Goal: Task Accomplishment & Management: Use online tool/utility

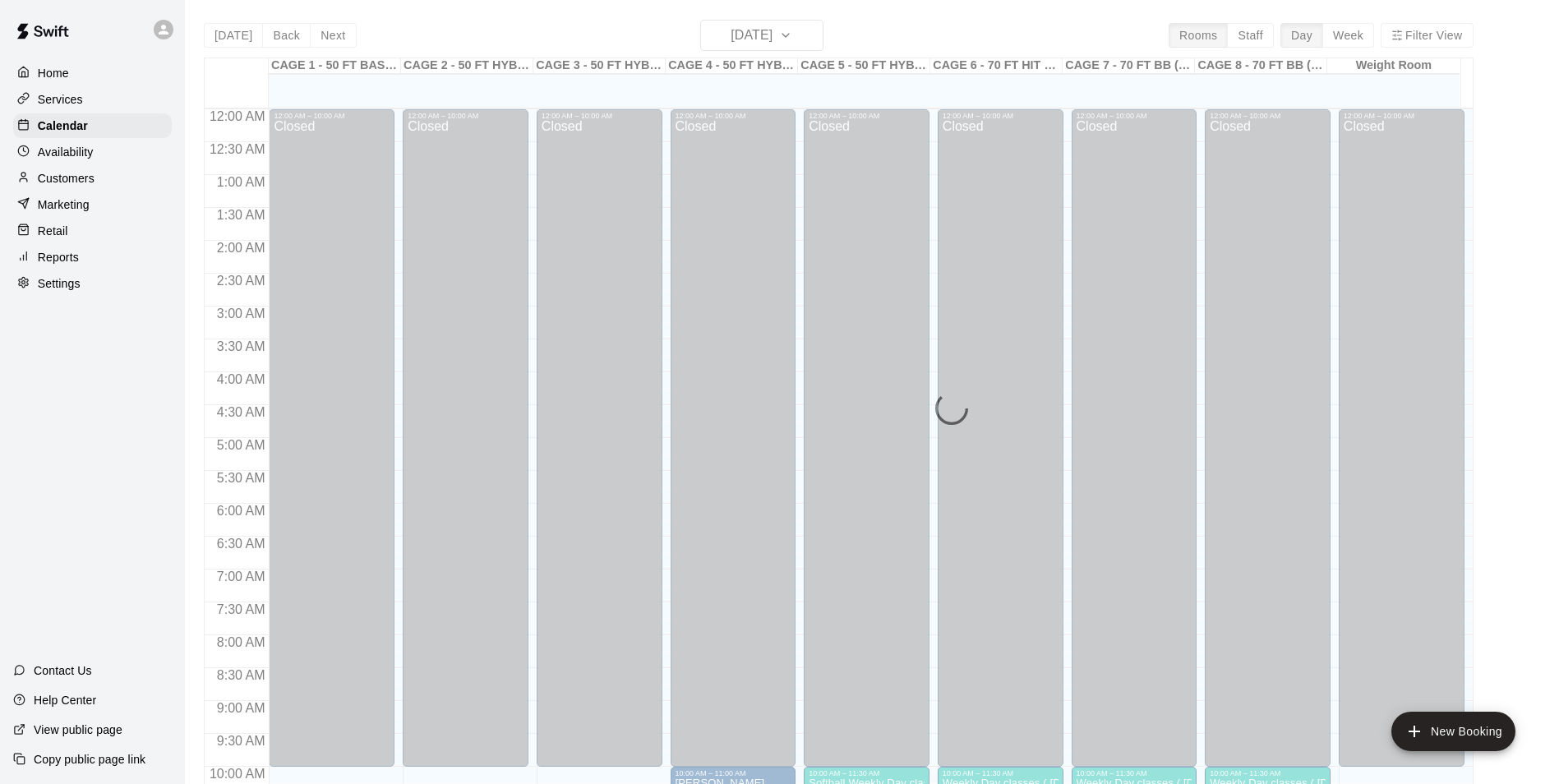
scroll to position [676, 0]
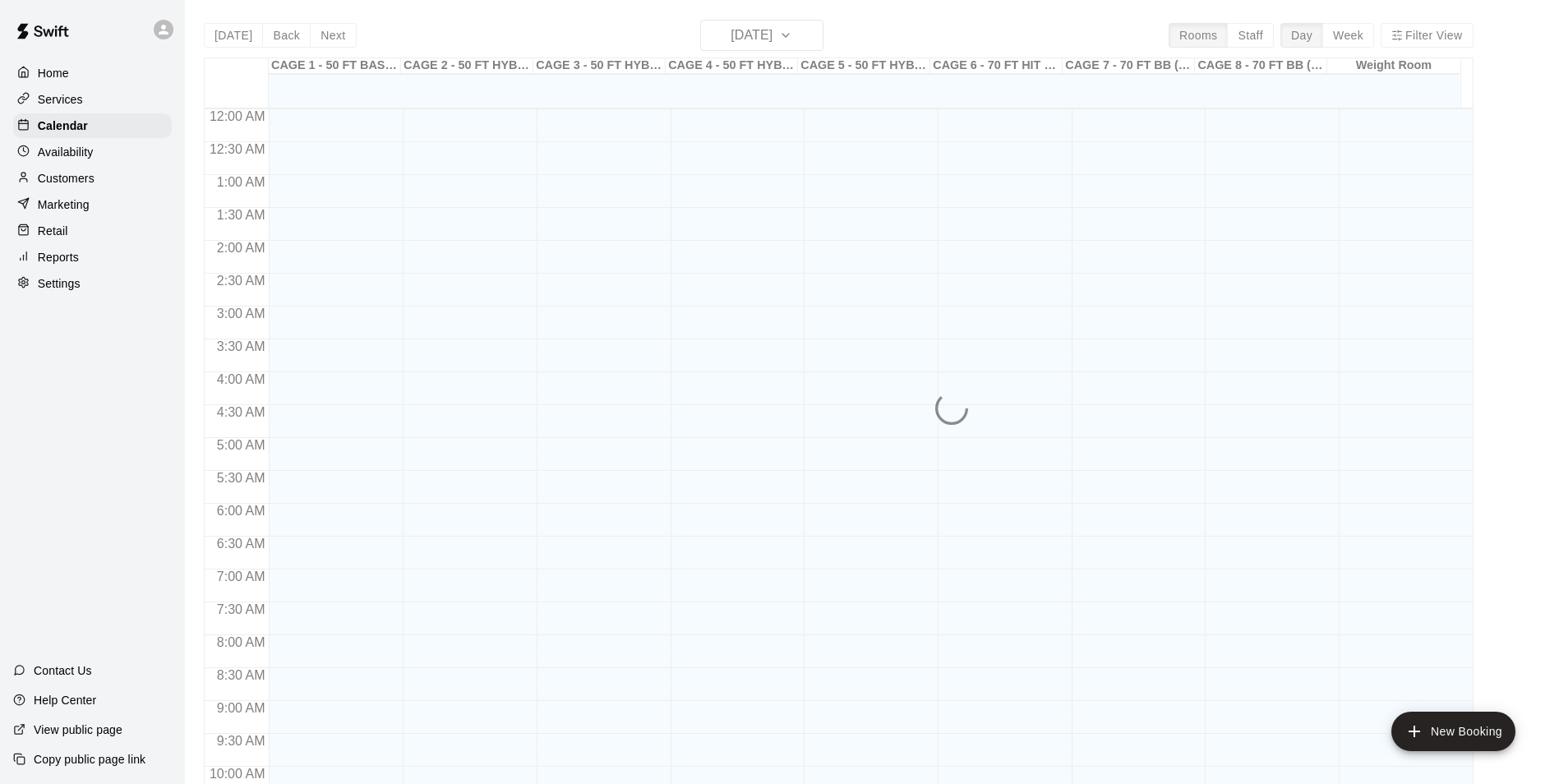
scroll to position [834, 0]
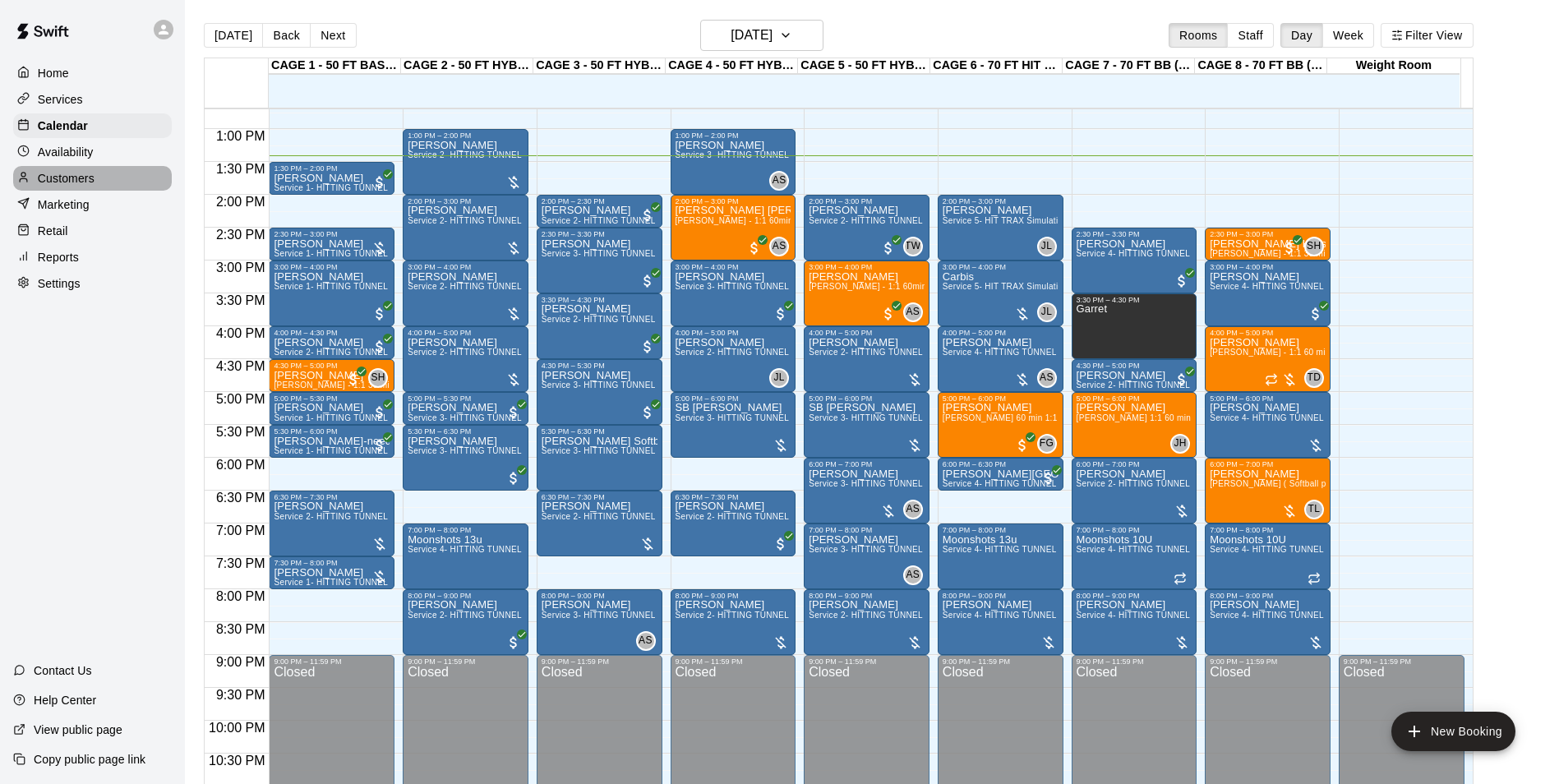
click at [76, 184] on p "Customers" at bounding box center [66, 178] width 56 height 16
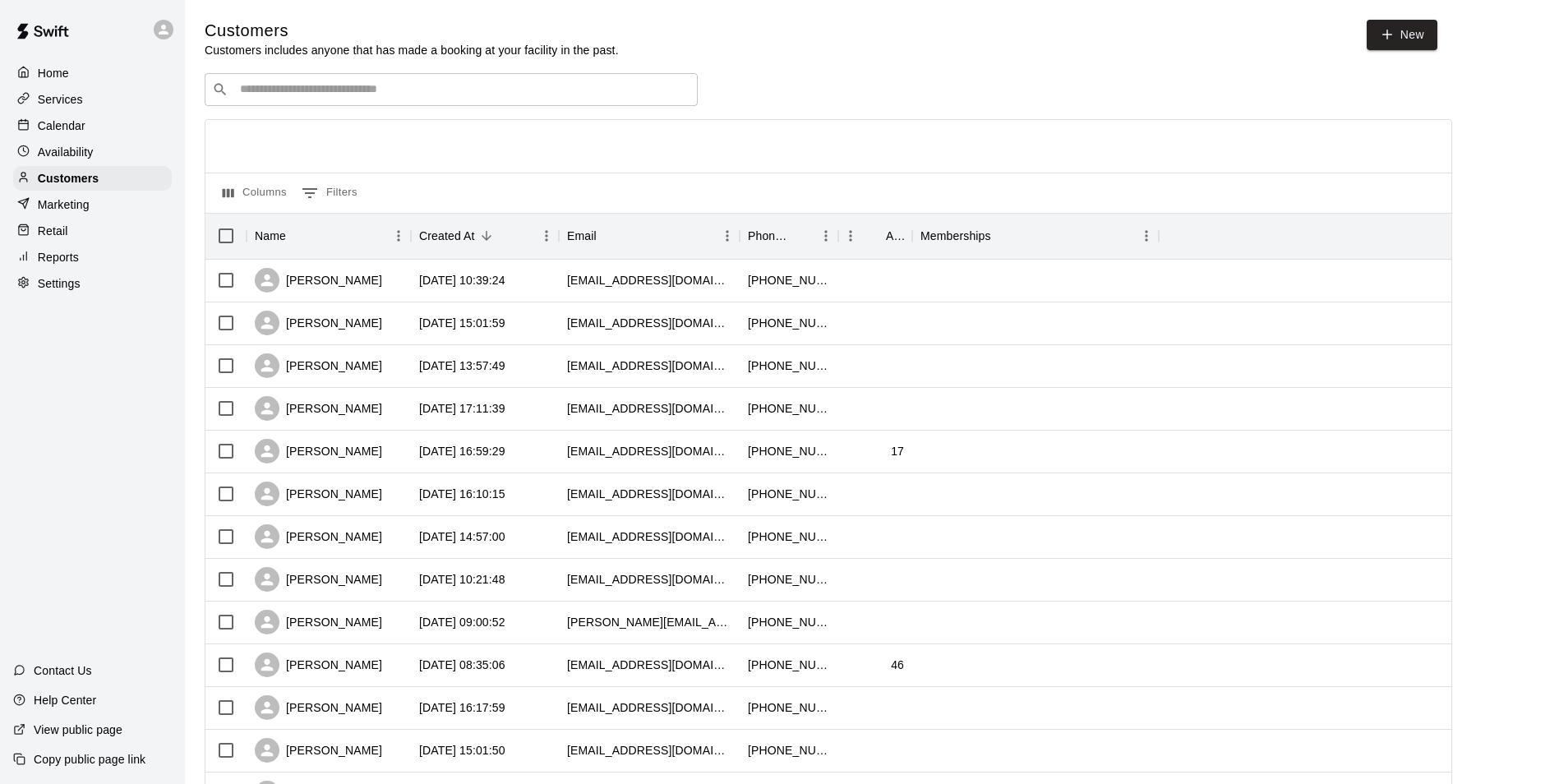
click at [521, 101] on div "​ ​" at bounding box center [451, 89] width 493 height 33
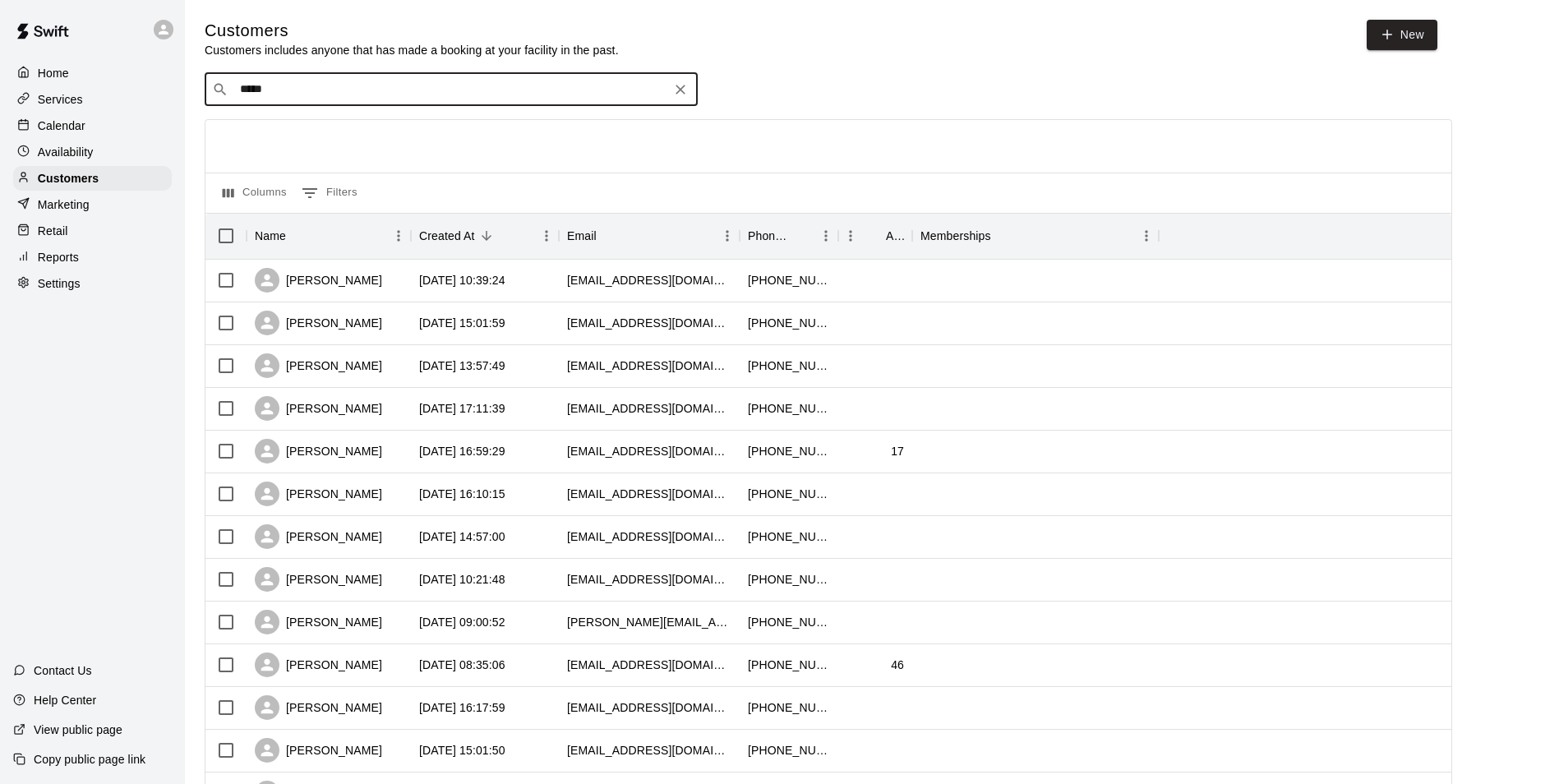
type input "******"
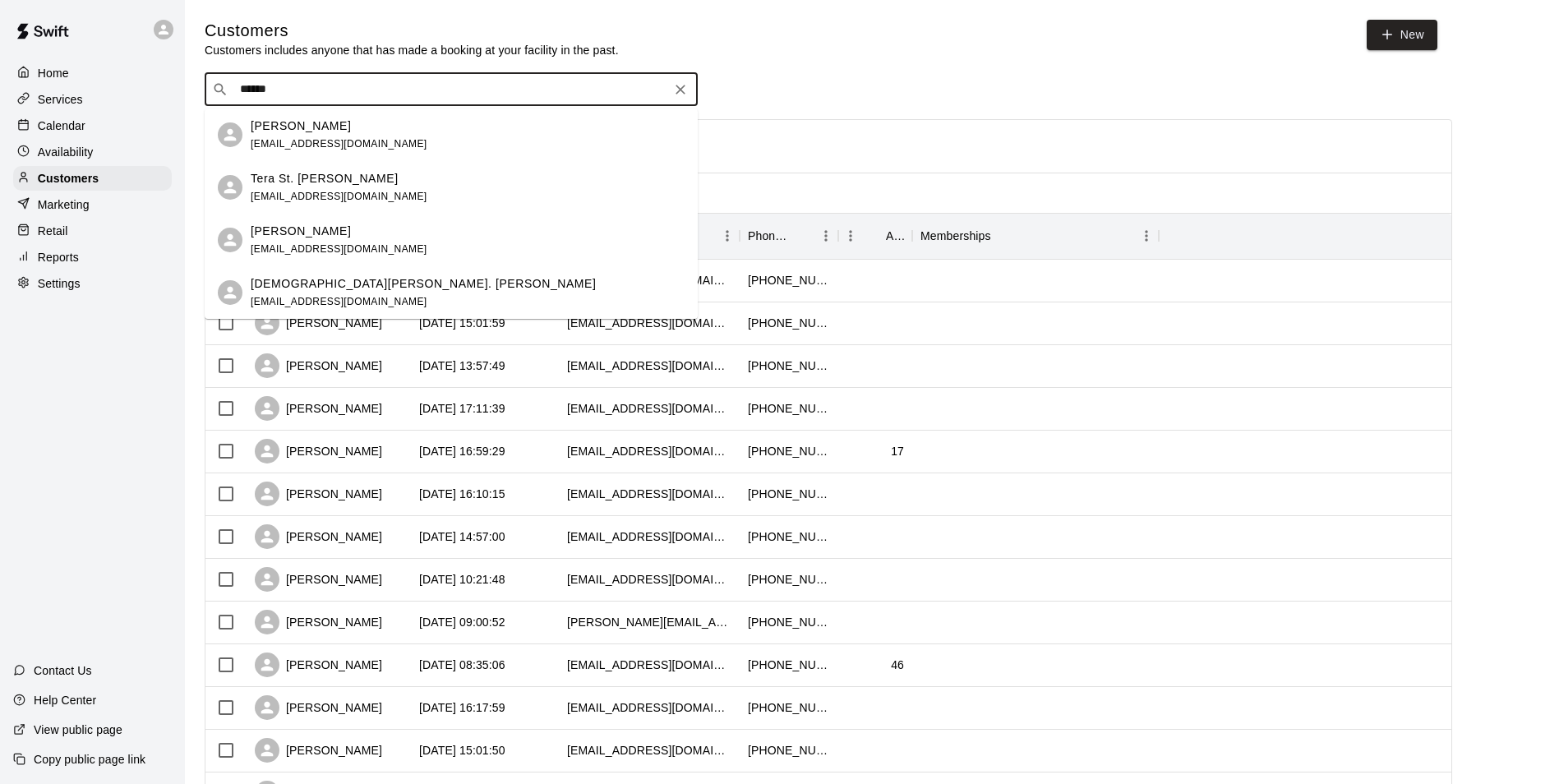
click at [307, 133] on p "John Turturica" at bounding box center [301, 126] width 101 height 17
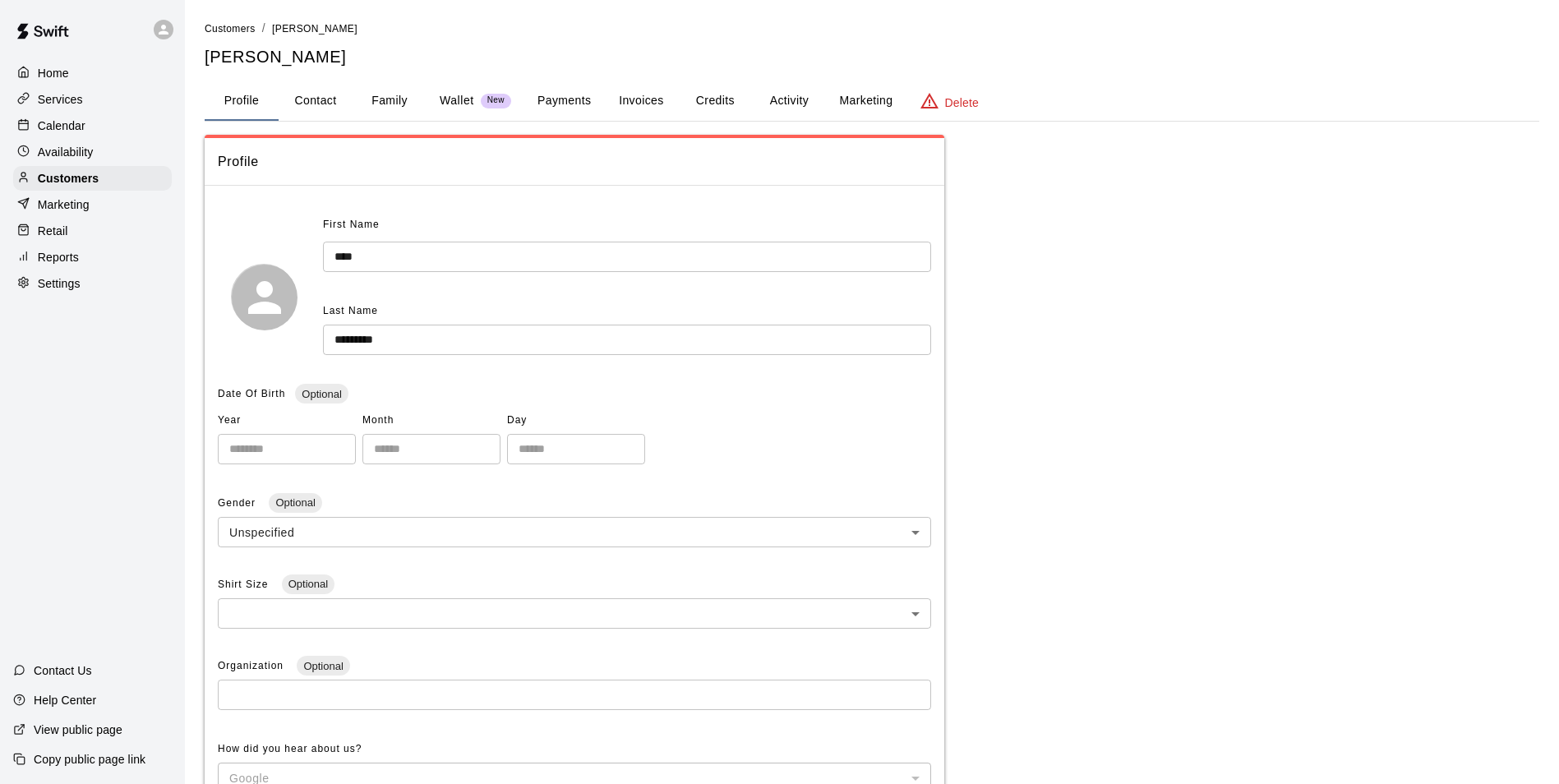
click at [776, 101] on button "Activity" at bounding box center [789, 101] width 74 height 39
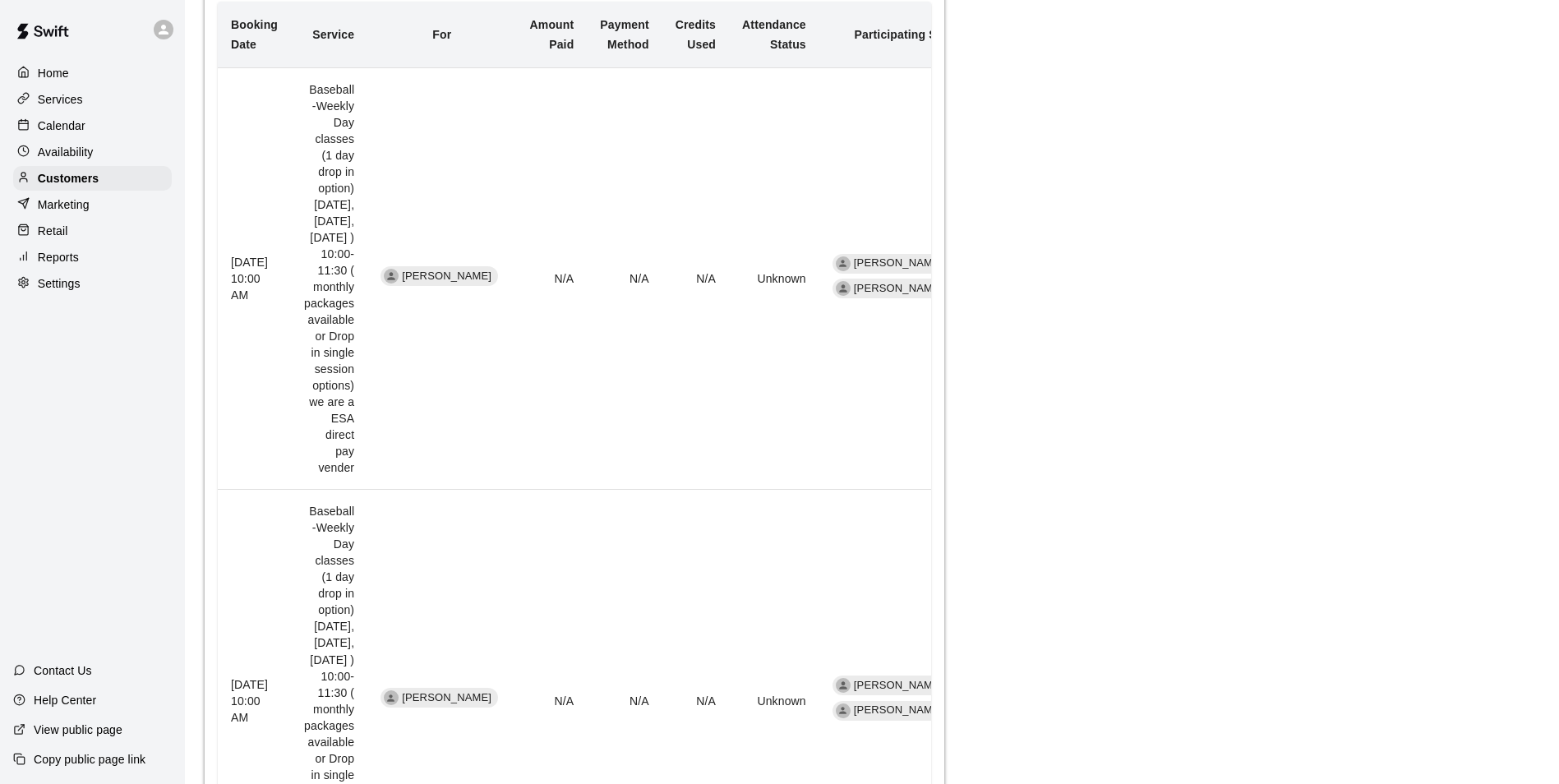
scroll to position [329, 0]
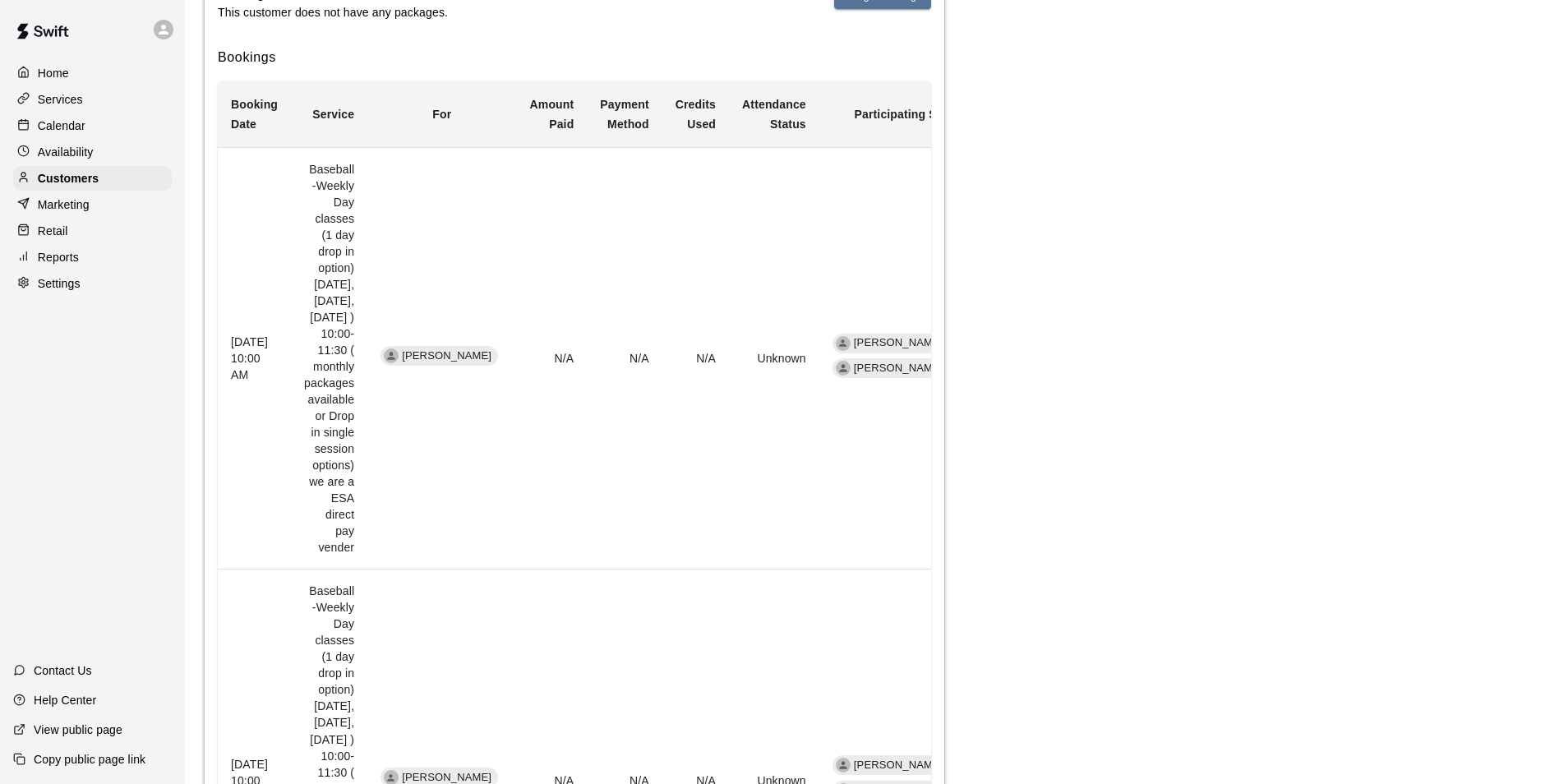
click at [62, 123] on p "Calendar" at bounding box center [62, 125] width 48 height 16
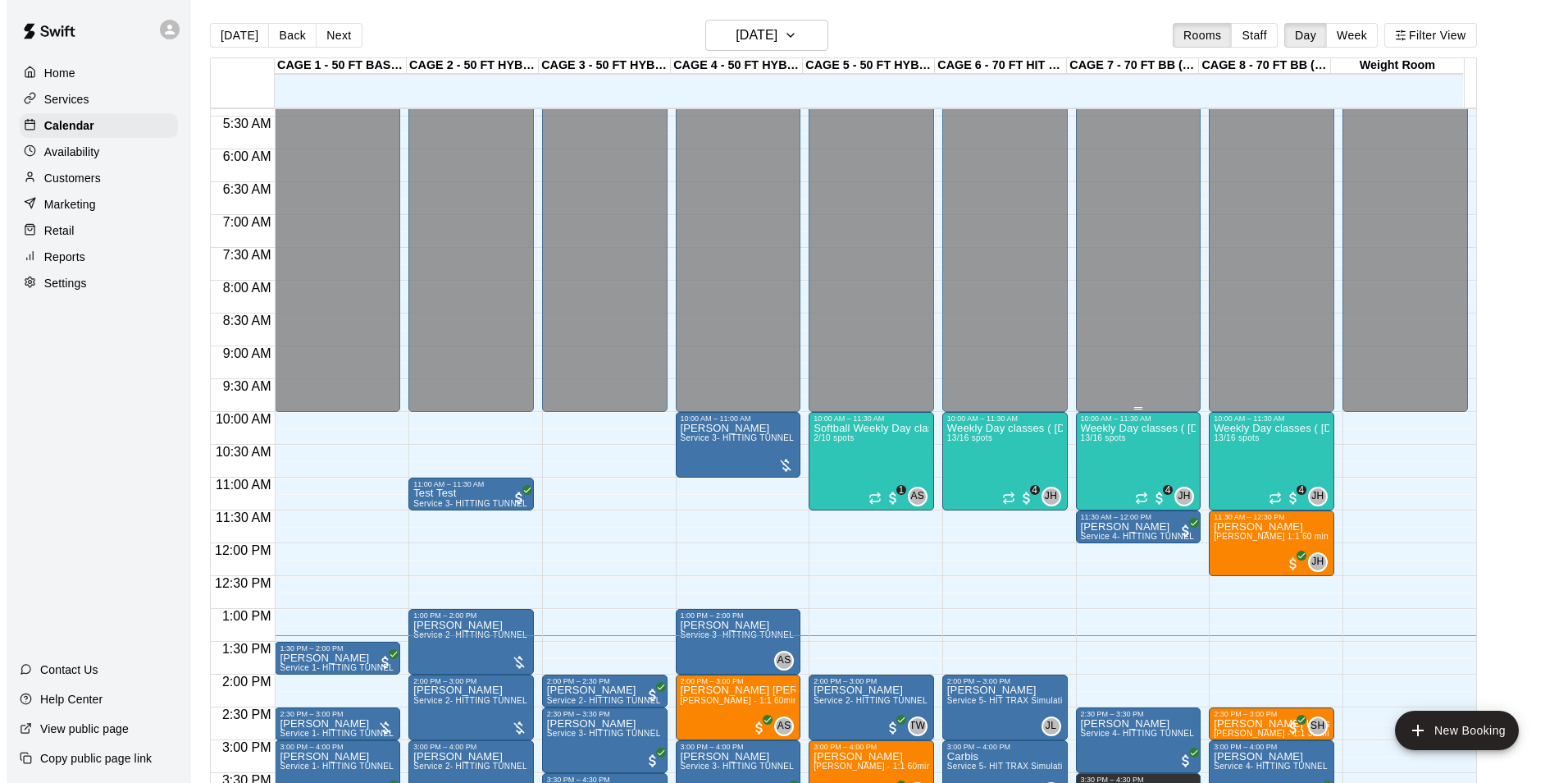
scroll to position [259, 0]
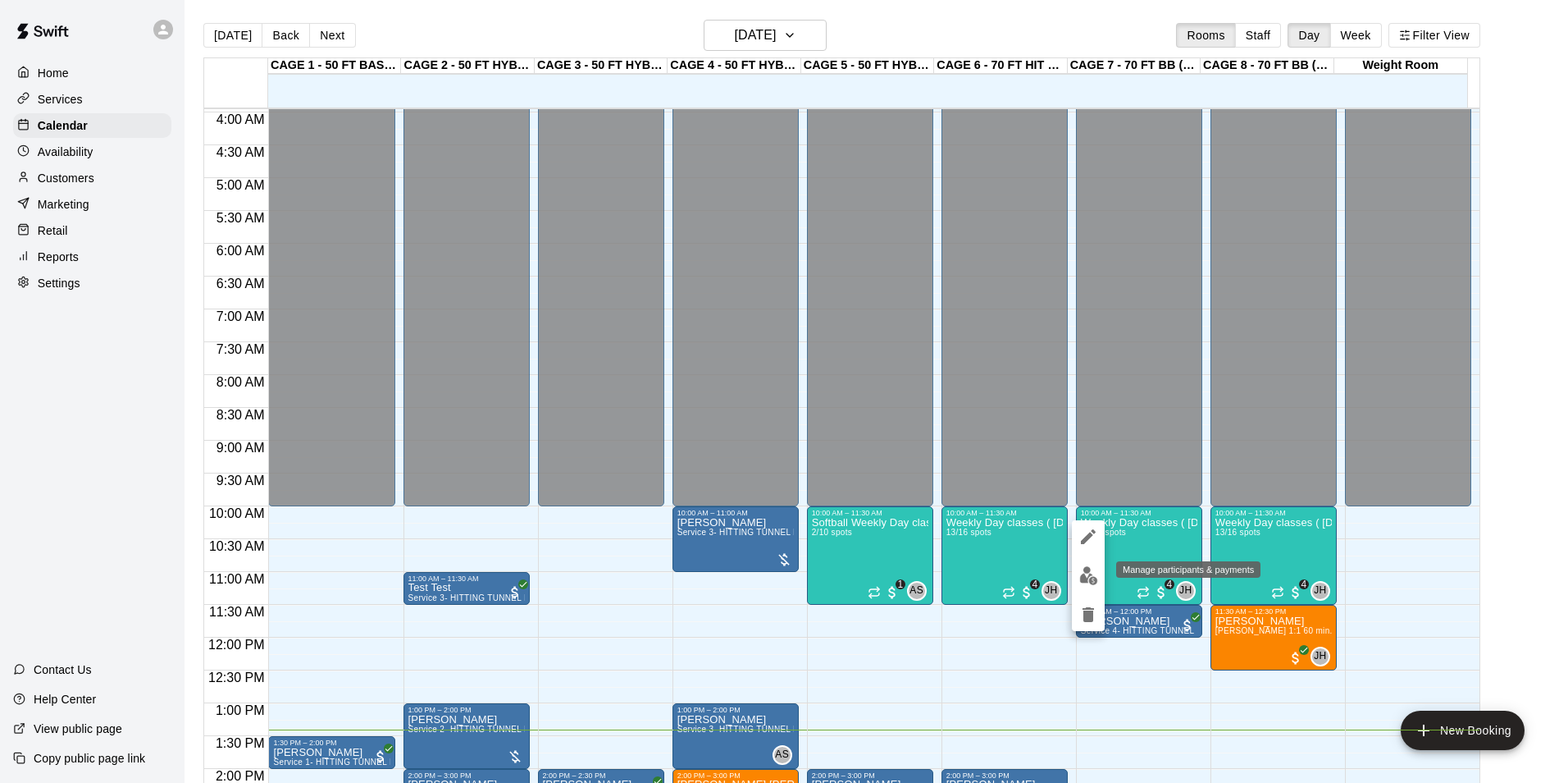
click at [1094, 570] on img "edit" at bounding box center [1088, 576] width 19 height 19
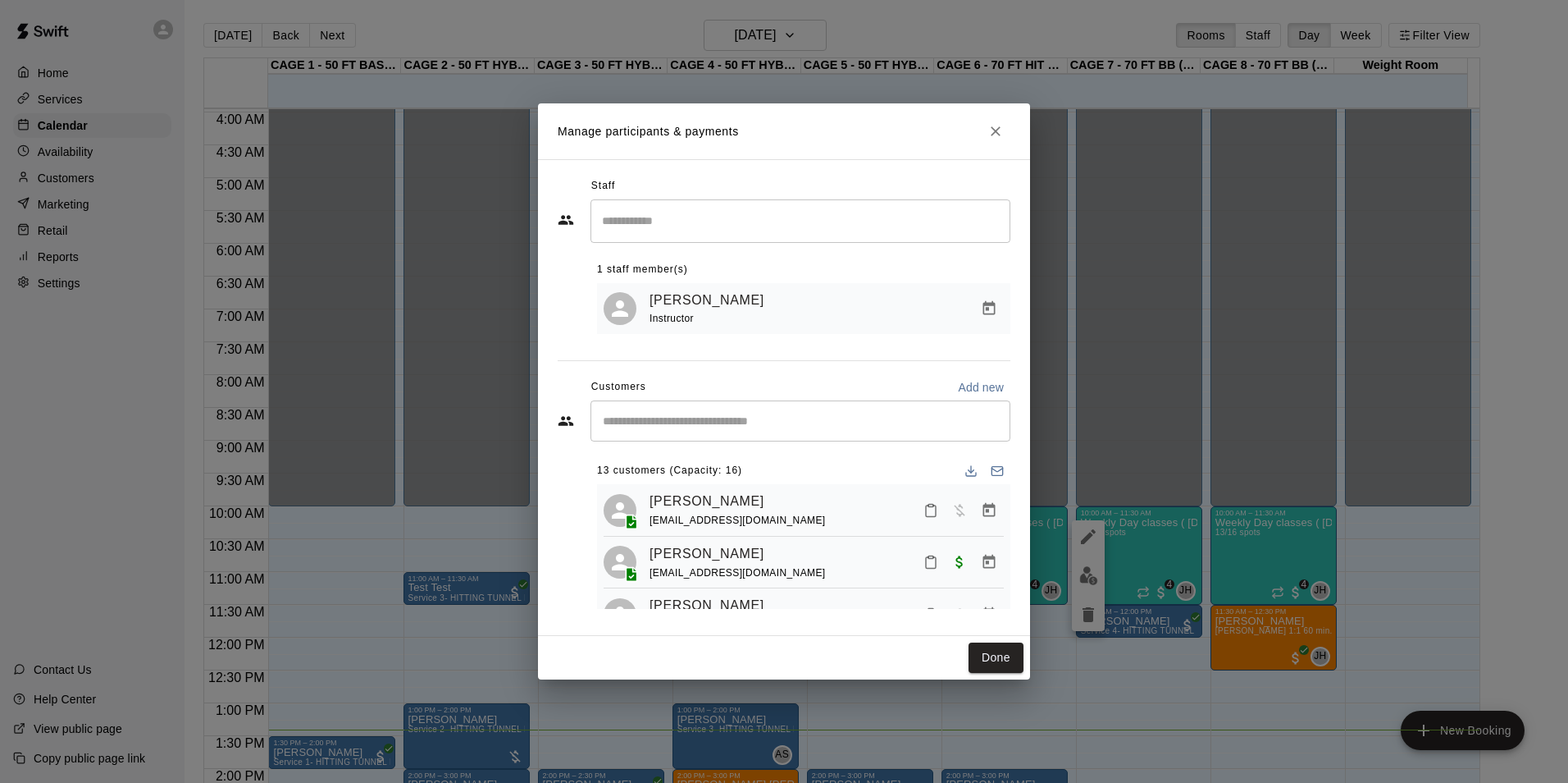
click at [771, 420] on input "Start typing to search customers..." at bounding box center [800, 420] width 405 height 16
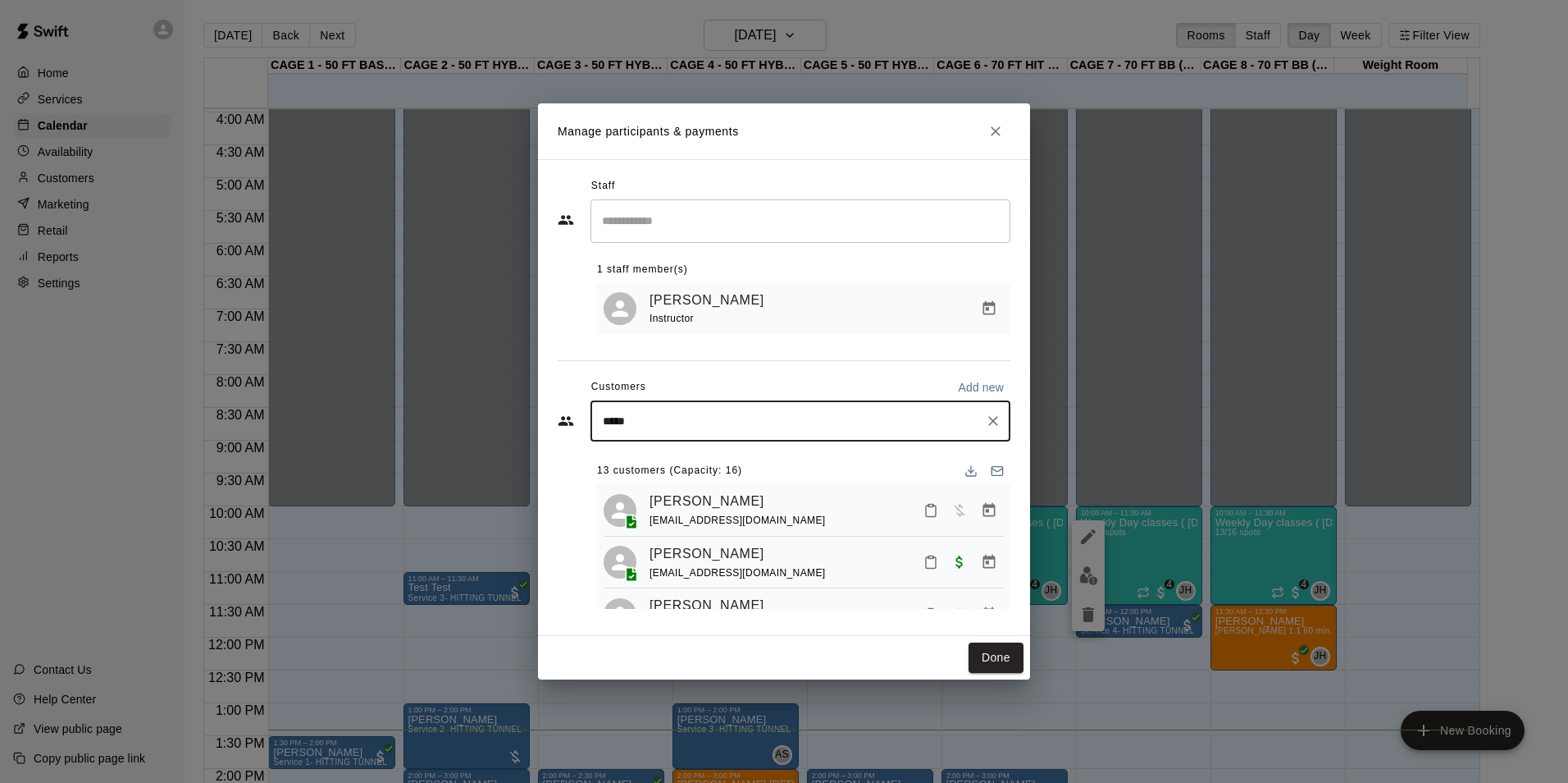
type input "******"
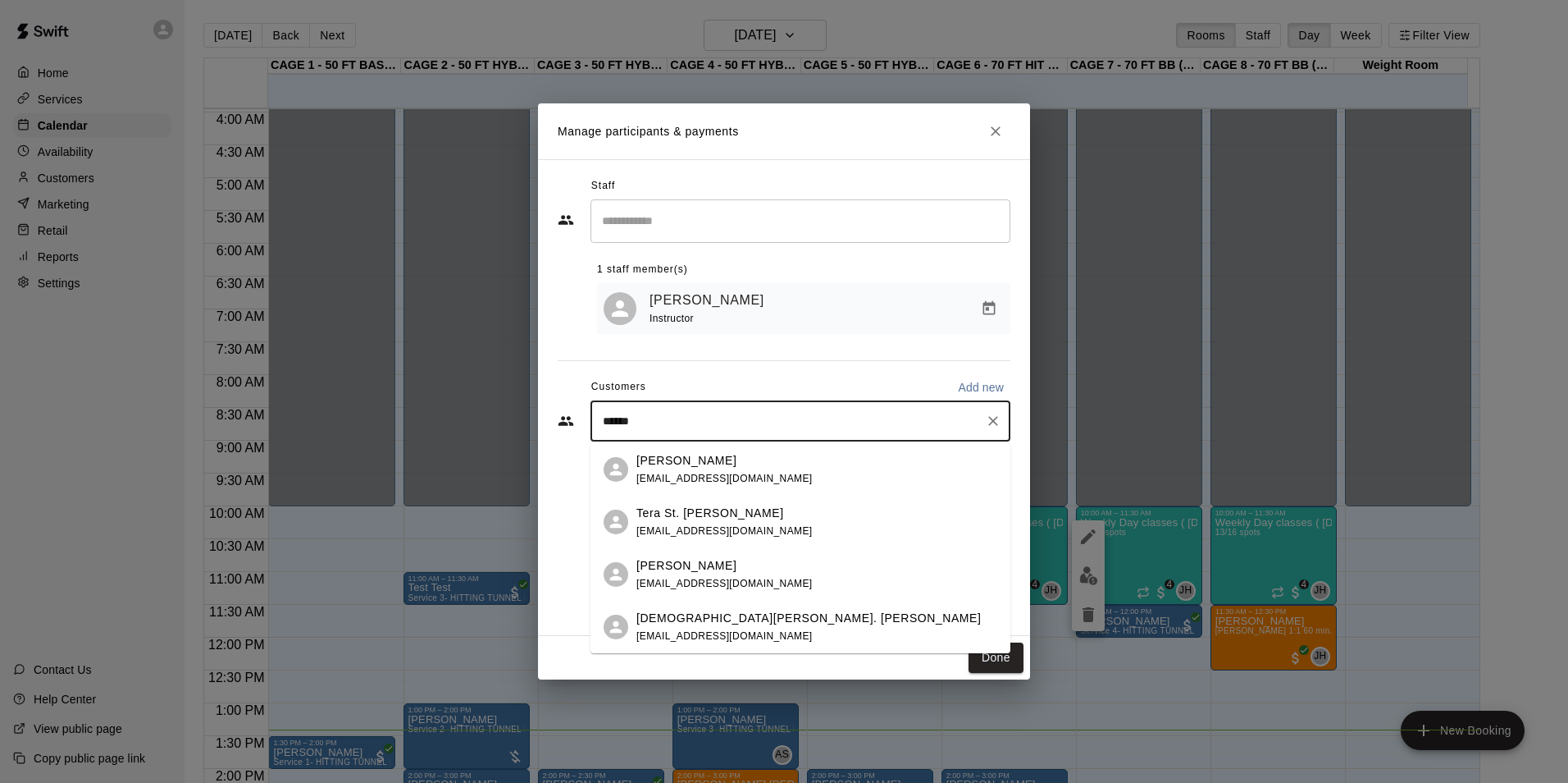
click at [684, 461] on p "John Turturica" at bounding box center [687, 461] width 100 height 17
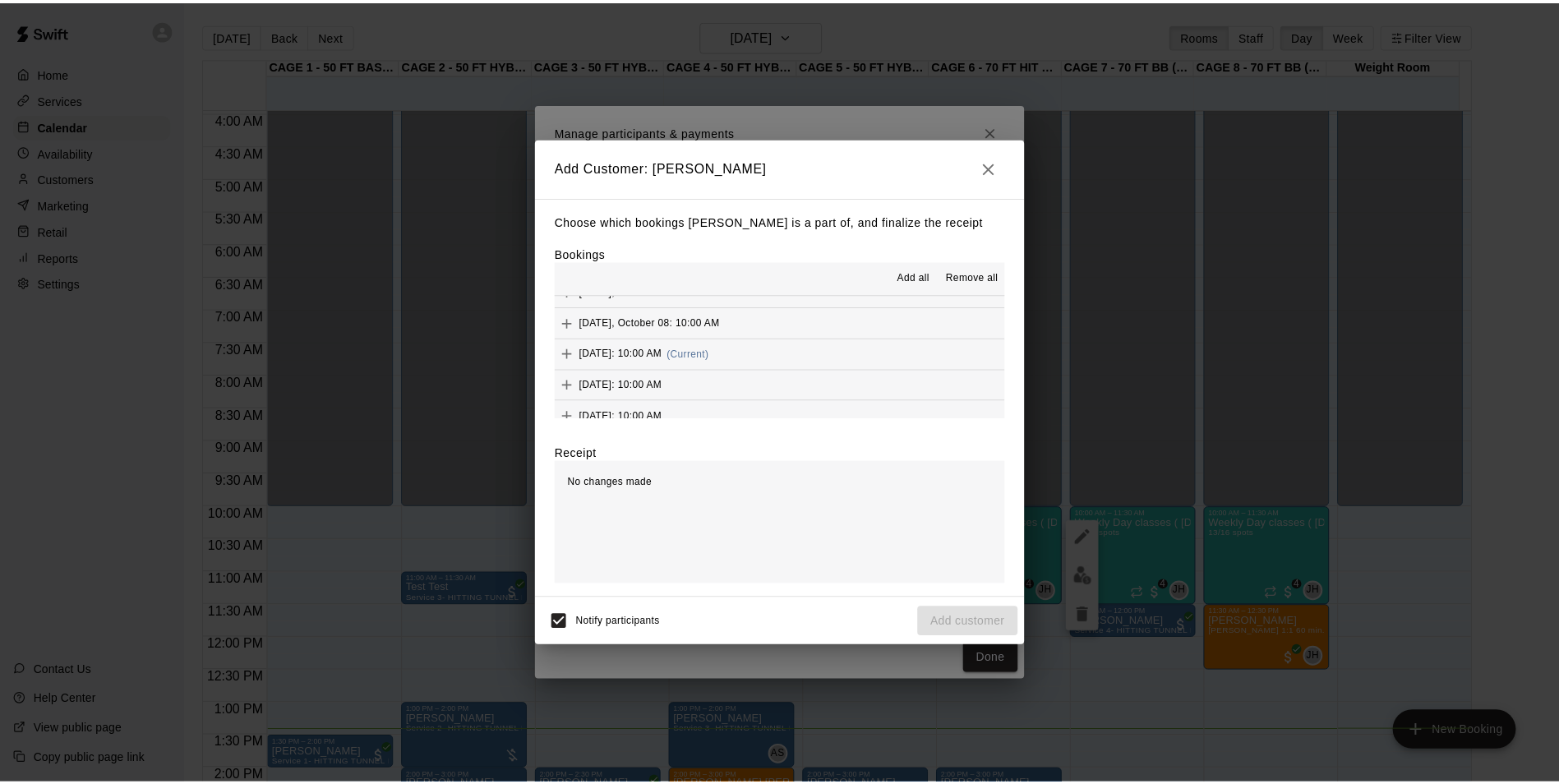
scroll to position [82, 0]
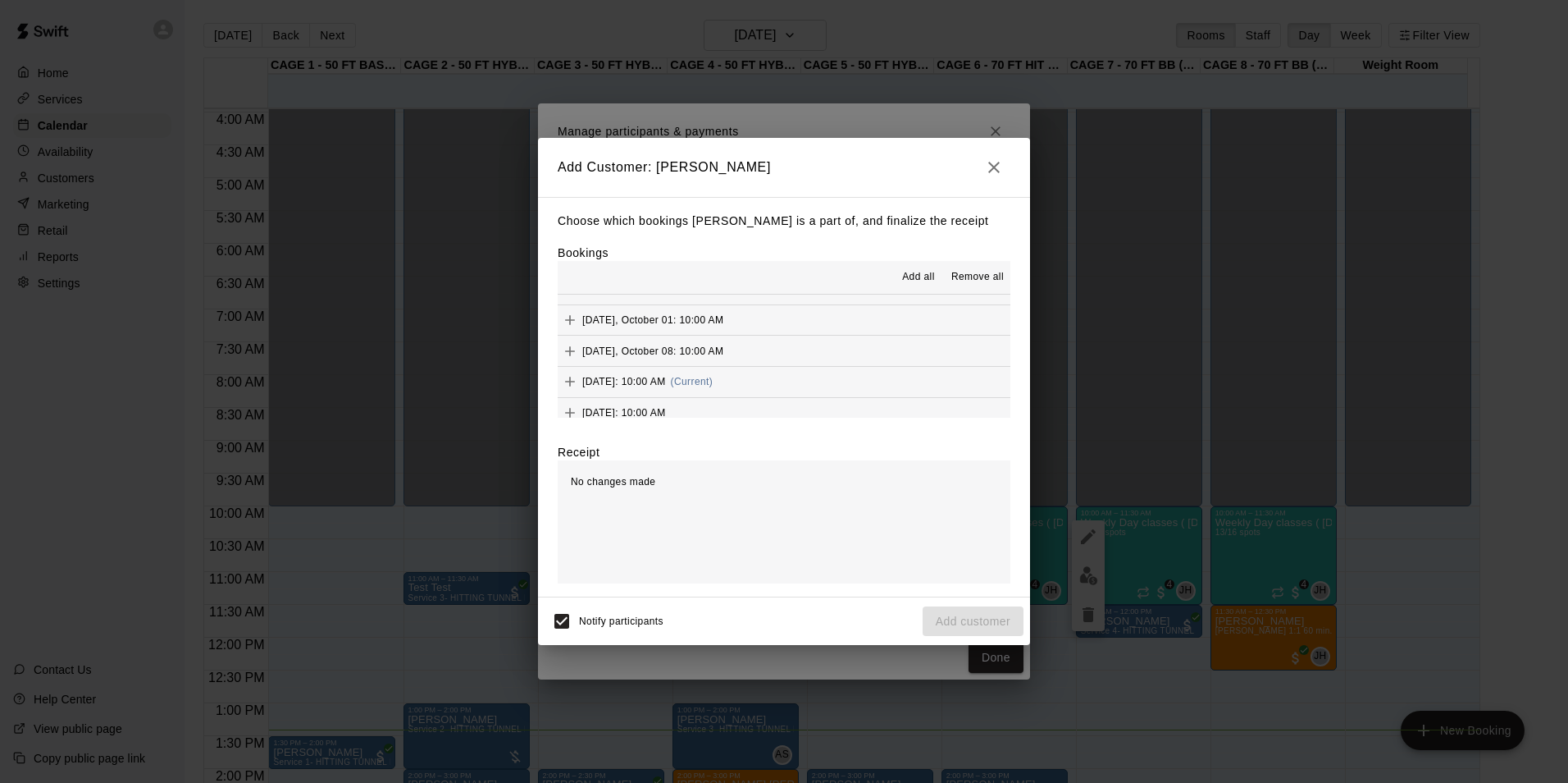
click at [645, 385] on span "Wednesday, October 15: 10:00 AM" at bounding box center [623, 381] width 84 height 11
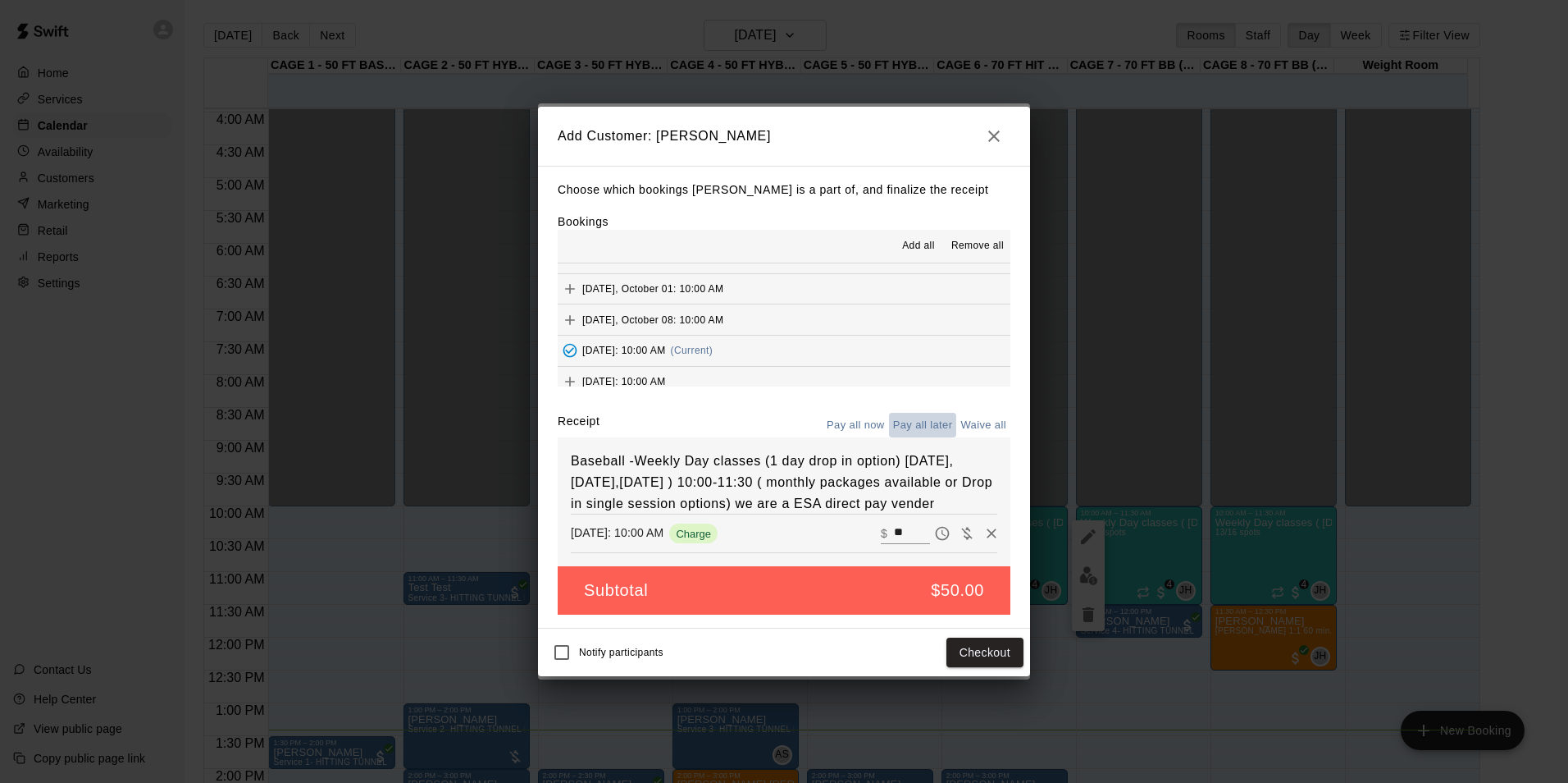
click at [910, 415] on button "Pay all later" at bounding box center [923, 424] width 68 height 25
click at [989, 668] on button "Add customer" at bounding box center [973, 652] width 101 height 30
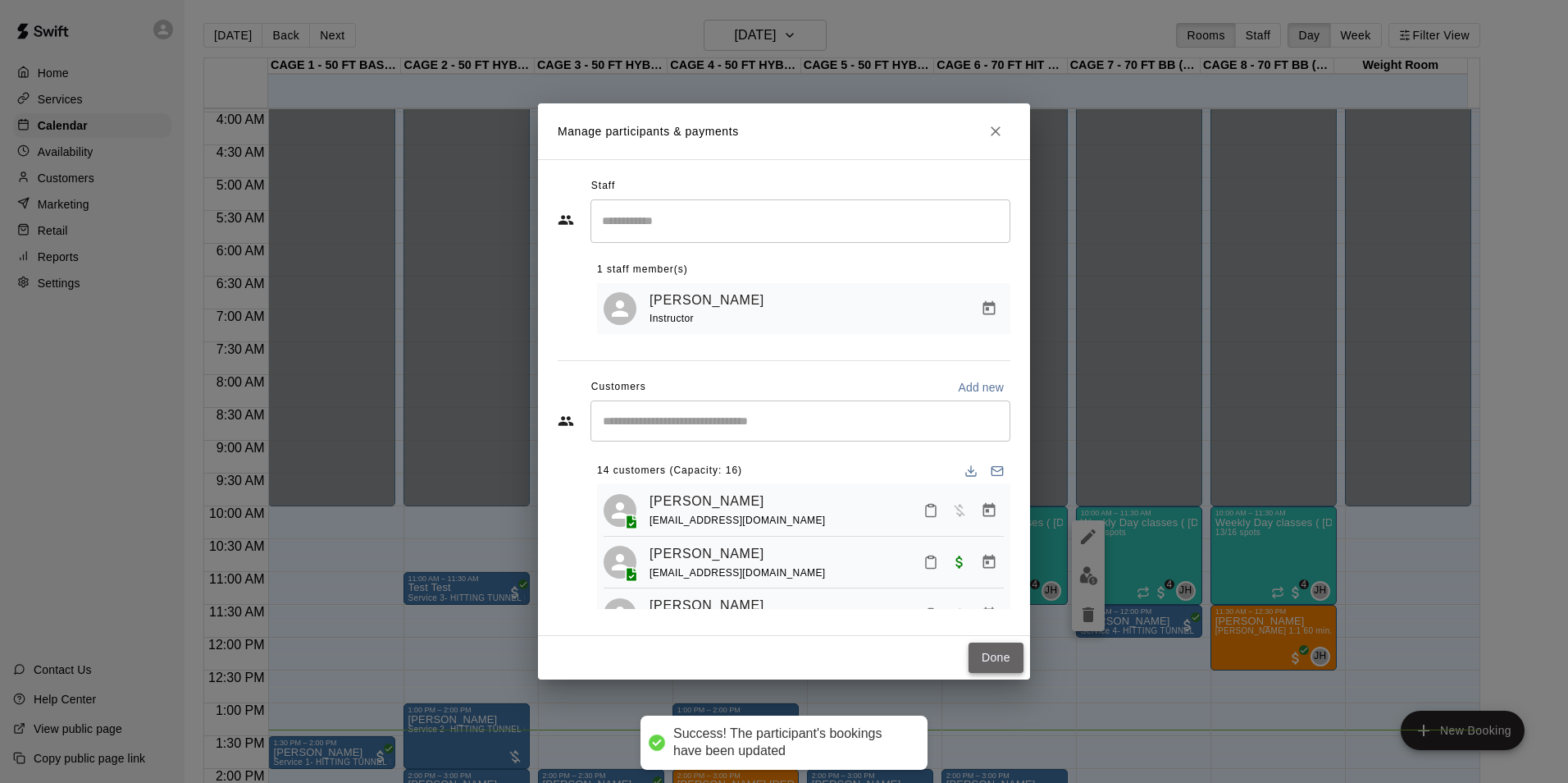
click at [1007, 653] on button "Done" at bounding box center [996, 657] width 55 height 30
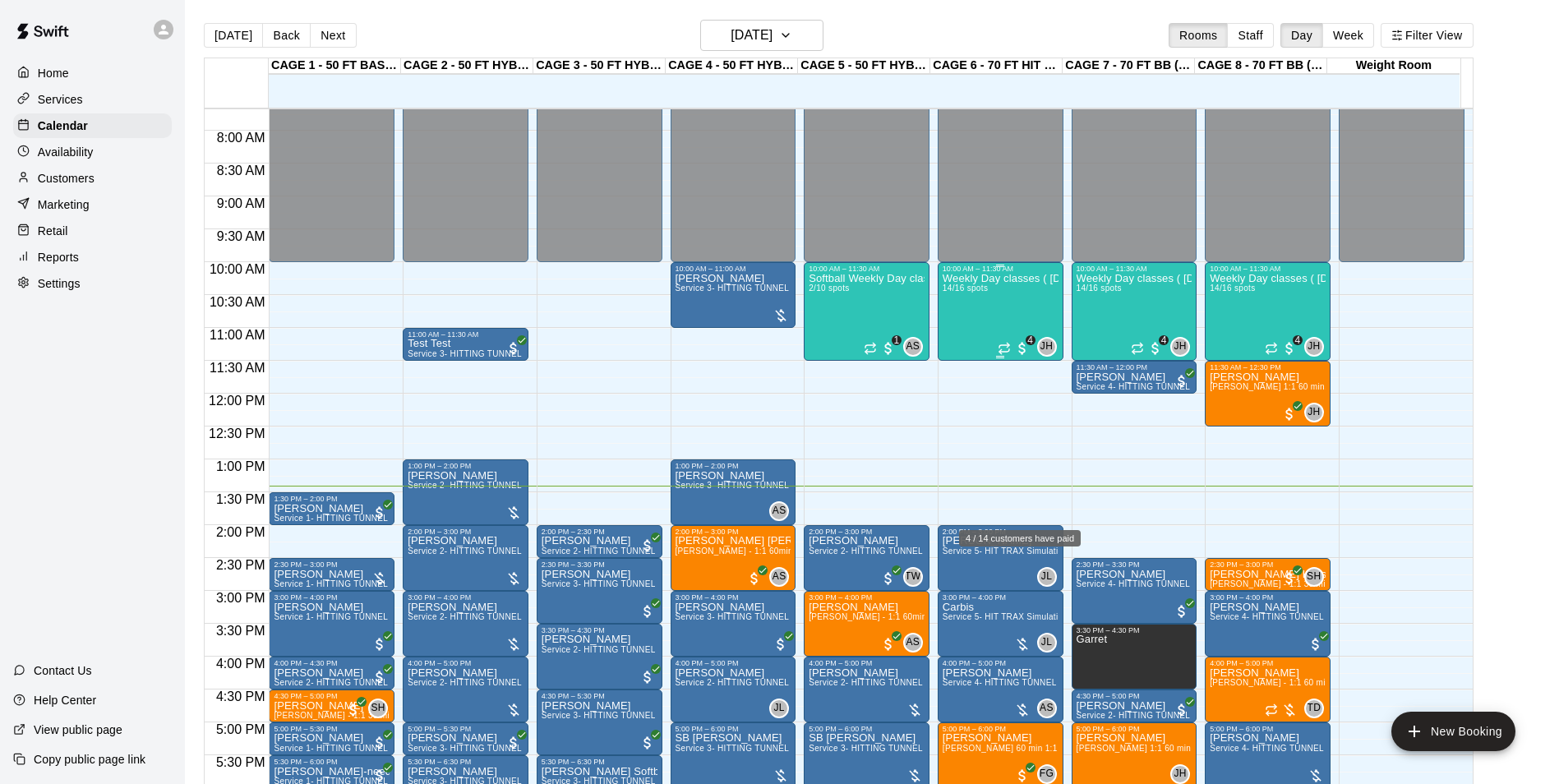
scroll to position [506, 0]
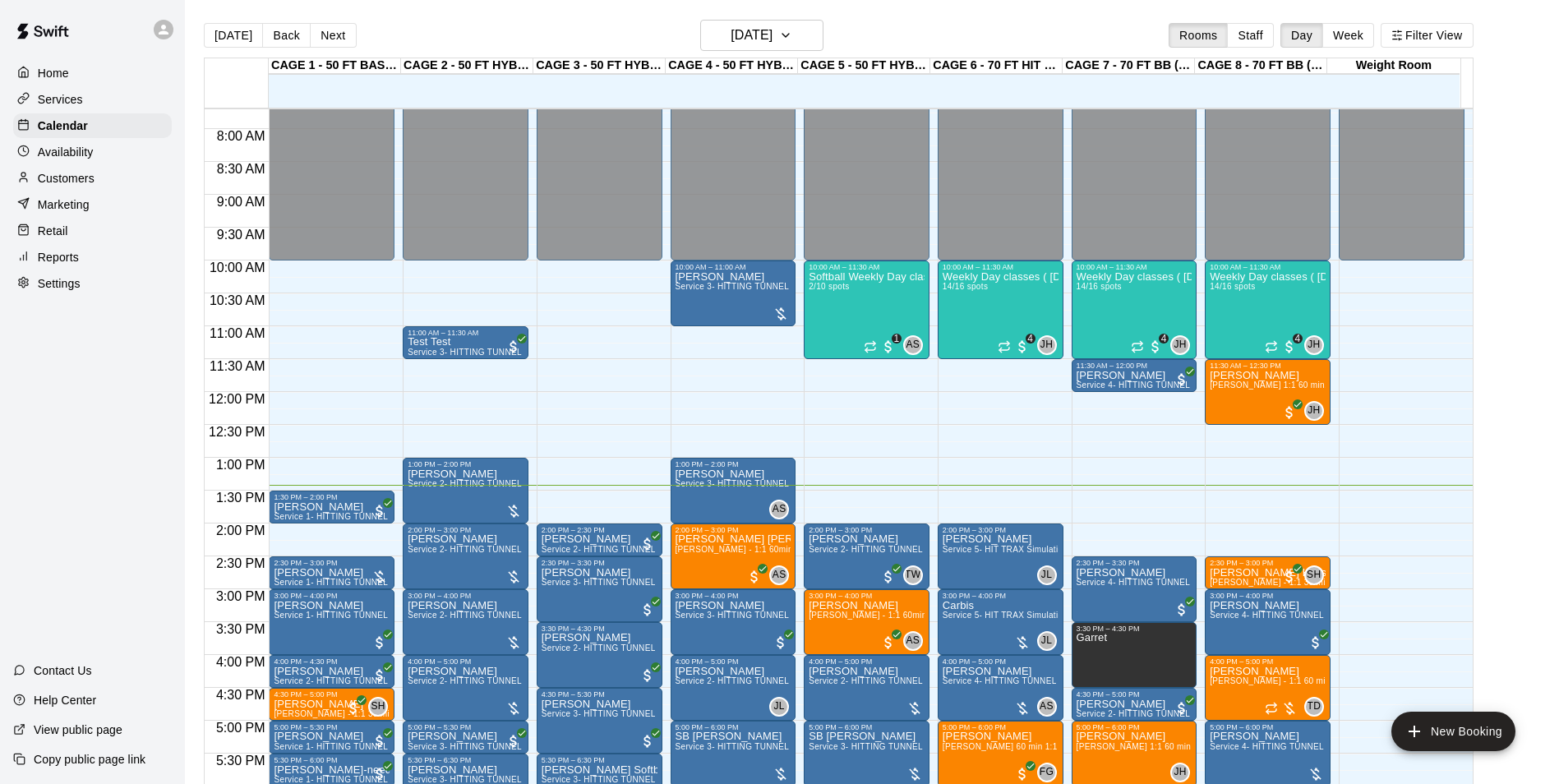
click at [67, 101] on p "Services" at bounding box center [61, 99] width 45 height 16
